Goal: Task Accomplishment & Management: Use online tool/utility

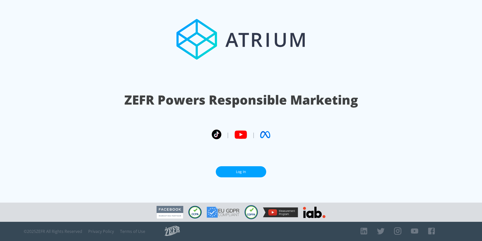
click at [245, 171] on link "Log In" at bounding box center [241, 171] width 50 height 11
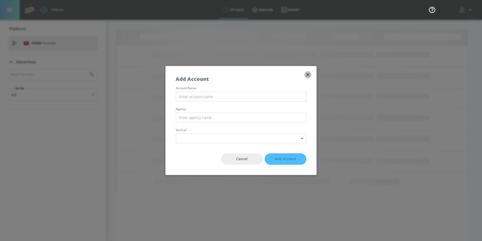
click at [306, 75] on icon "button" at bounding box center [308, 75] width 6 height 6
click at [311, 75] on button "button" at bounding box center [307, 74] width 7 height 7
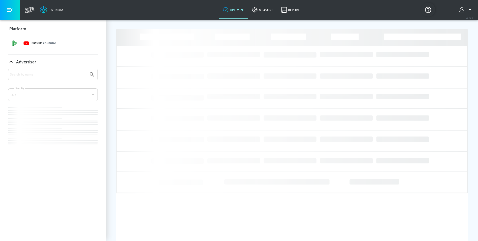
click at [65, 41] on div "DV360: Youtube" at bounding box center [58, 43] width 70 height 6
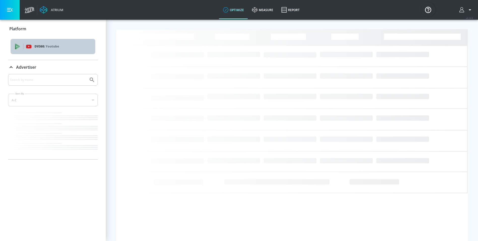
click at [22, 47] on span "DV360: Youtube" at bounding box center [53, 47] width 77 height 6
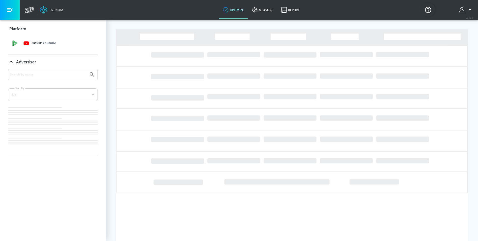
click at [22, 47] on div "DV360: Youtube" at bounding box center [53, 43] width 90 height 15
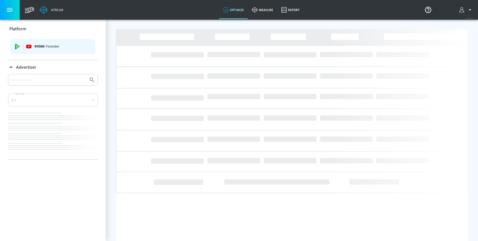
click at [17, 68] on p "Advertiser" at bounding box center [26, 67] width 20 height 6
click at [22, 47] on span "DV360: Youtube" at bounding box center [53, 47] width 77 height 6
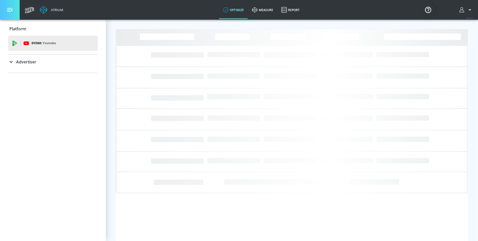
click at [13, 13] on button "button" at bounding box center [10, 10] width 20 height 20
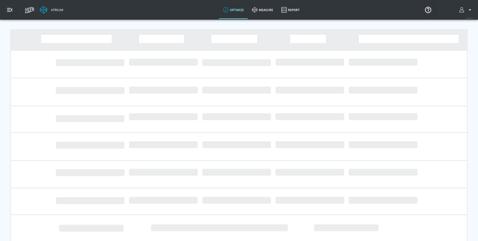
click at [11, 7] on icon "button" at bounding box center [10, 10] width 6 height 6
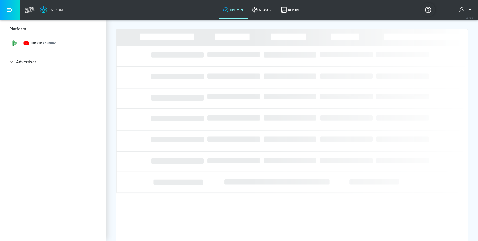
click at [35, 40] on p "DV360: Youtube" at bounding box center [44, 43] width 24 height 6
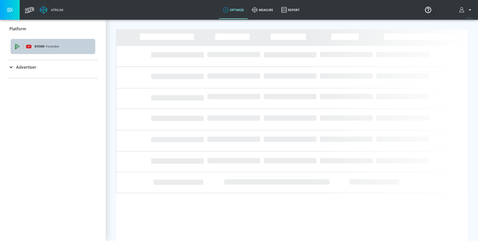
click at [47, 46] on p "Youtube" at bounding box center [52, 46] width 13 height 5
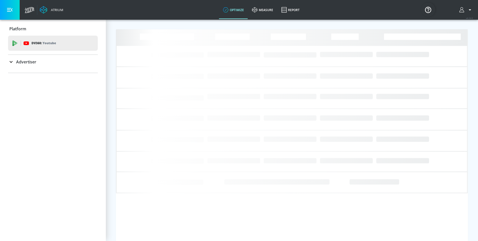
click at [240, 9] on link "optimize" at bounding box center [233, 10] width 29 height 18
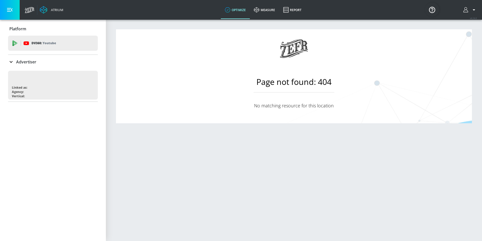
click at [330, 85] on h1 "Page not found: 404" at bounding box center [294, 84] width 81 height 16
click at [265, 7] on link "measure" at bounding box center [264, 10] width 29 height 18
